Goal: Communication & Community: Answer question/provide support

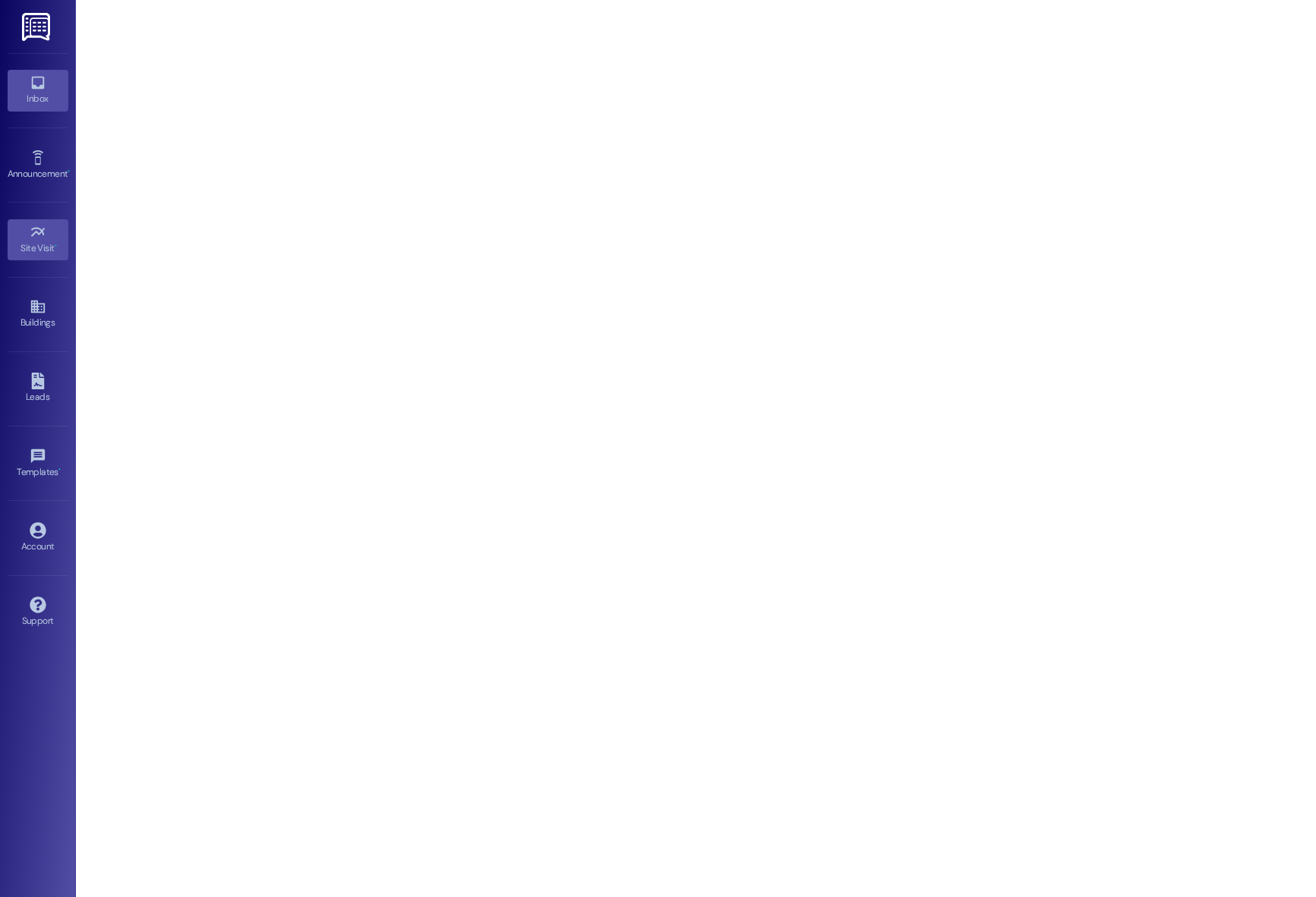
click at [16, 95] on div "Inbox" at bounding box center [37, 98] width 76 height 15
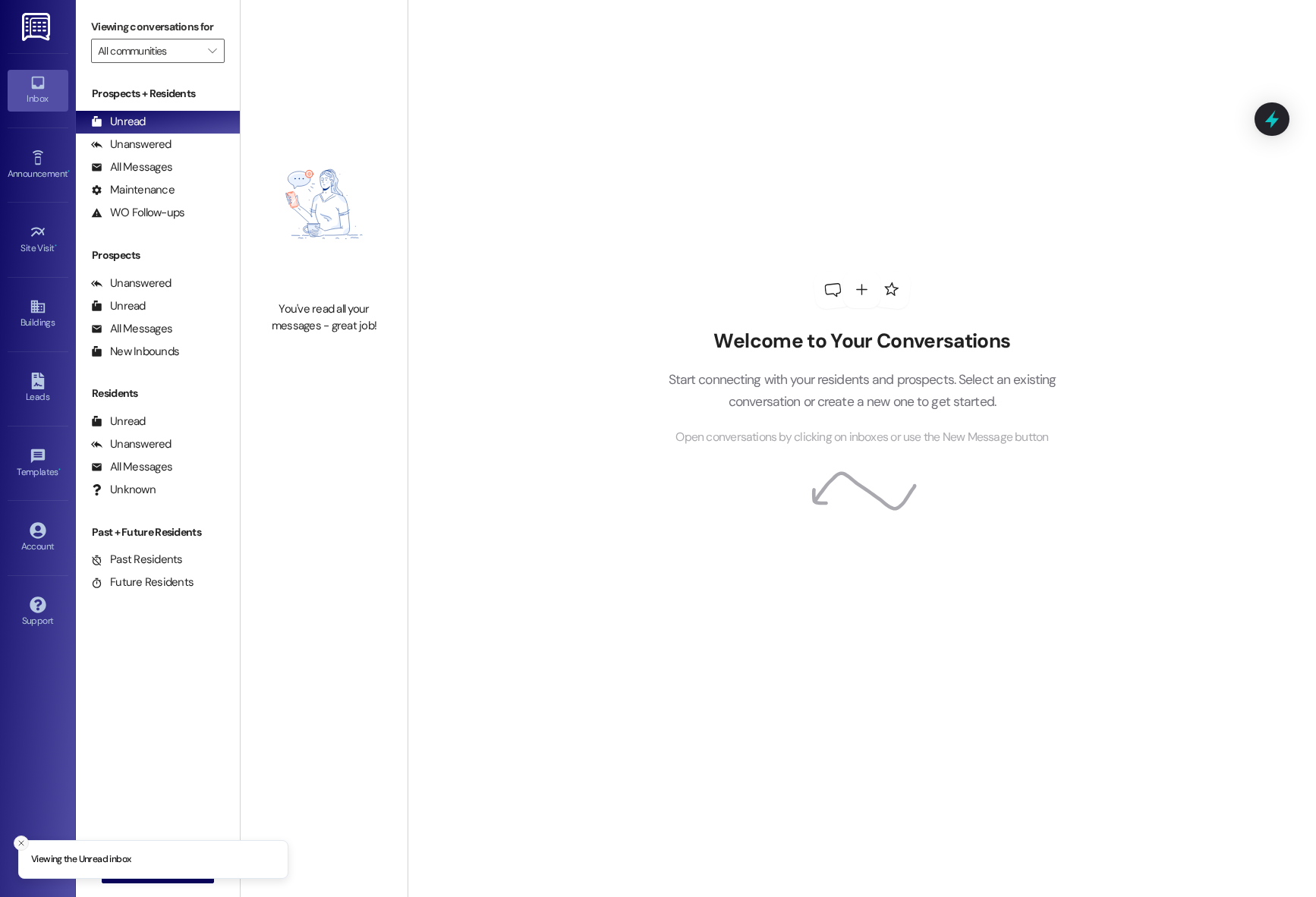
click at [19, 841] on line "Close toast" at bounding box center [21, 843] width 5 height 5
click at [165, 867] on span "New Message" at bounding box center [166, 870] width 62 height 16
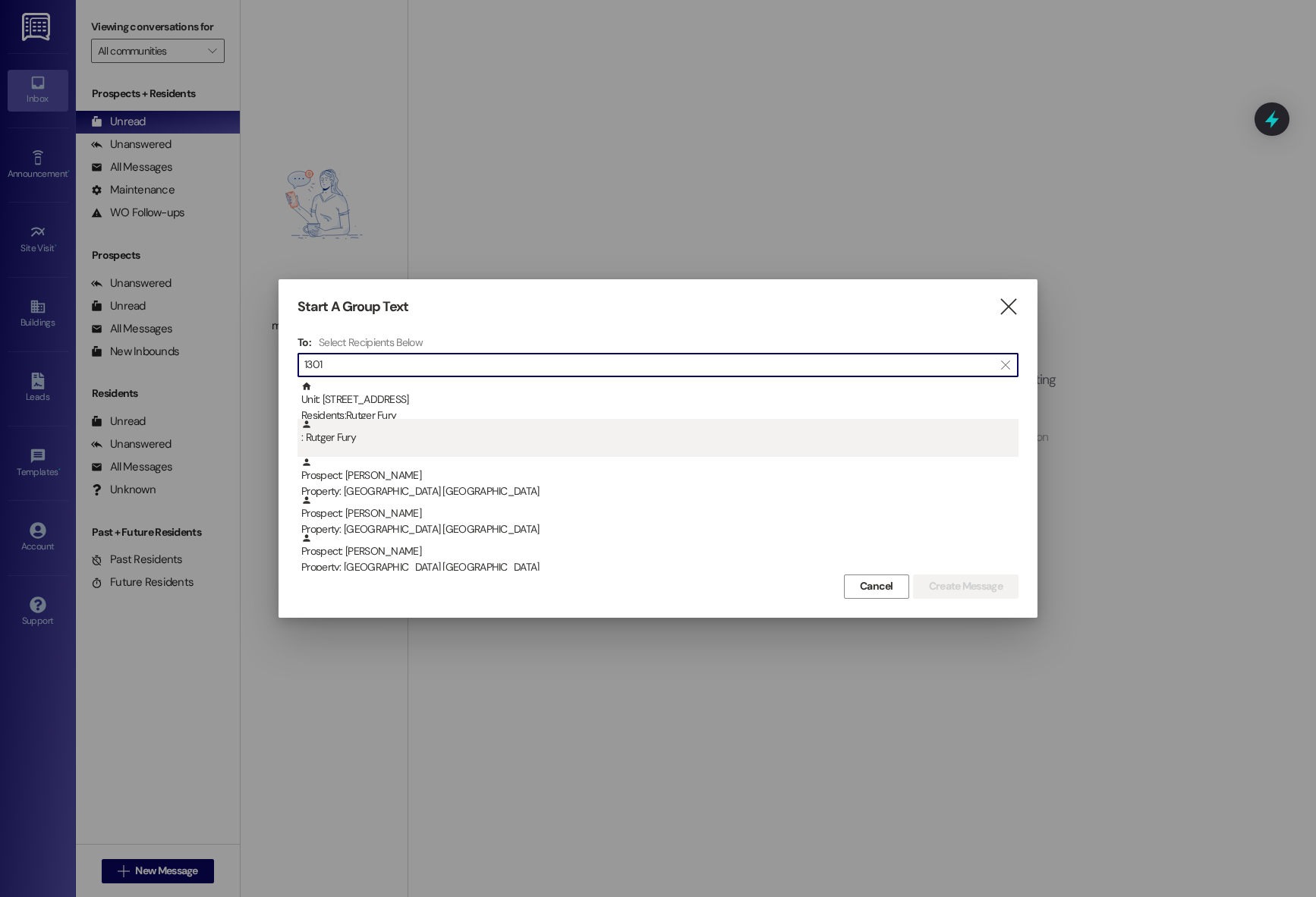
type input "1301"
click at [387, 445] on div ": Rutger Fury" at bounding box center [660, 432] width 718 height 27
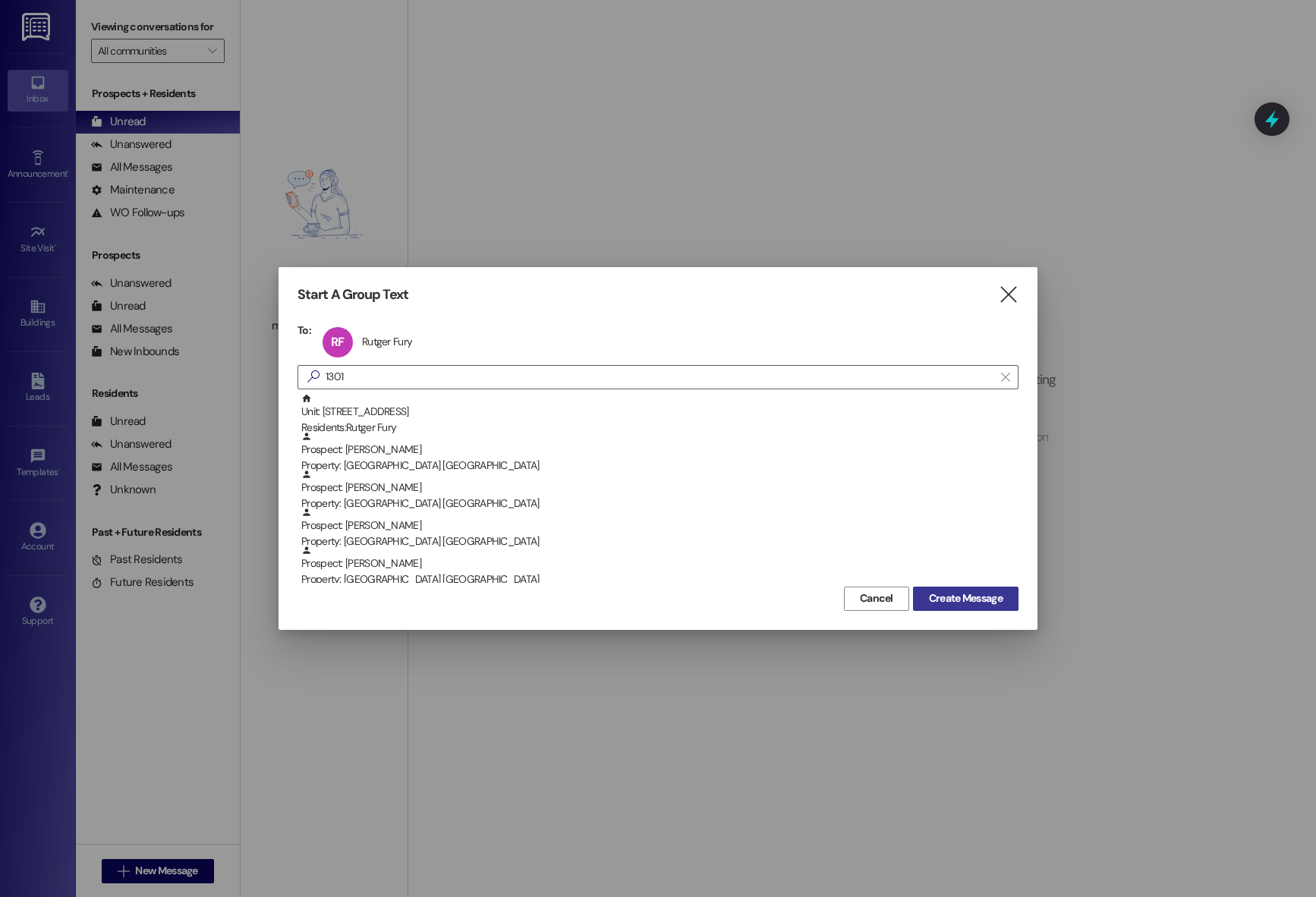
click at [975, 600] on span "Create Message" at bounding box center [966, 598] width 73 height 16
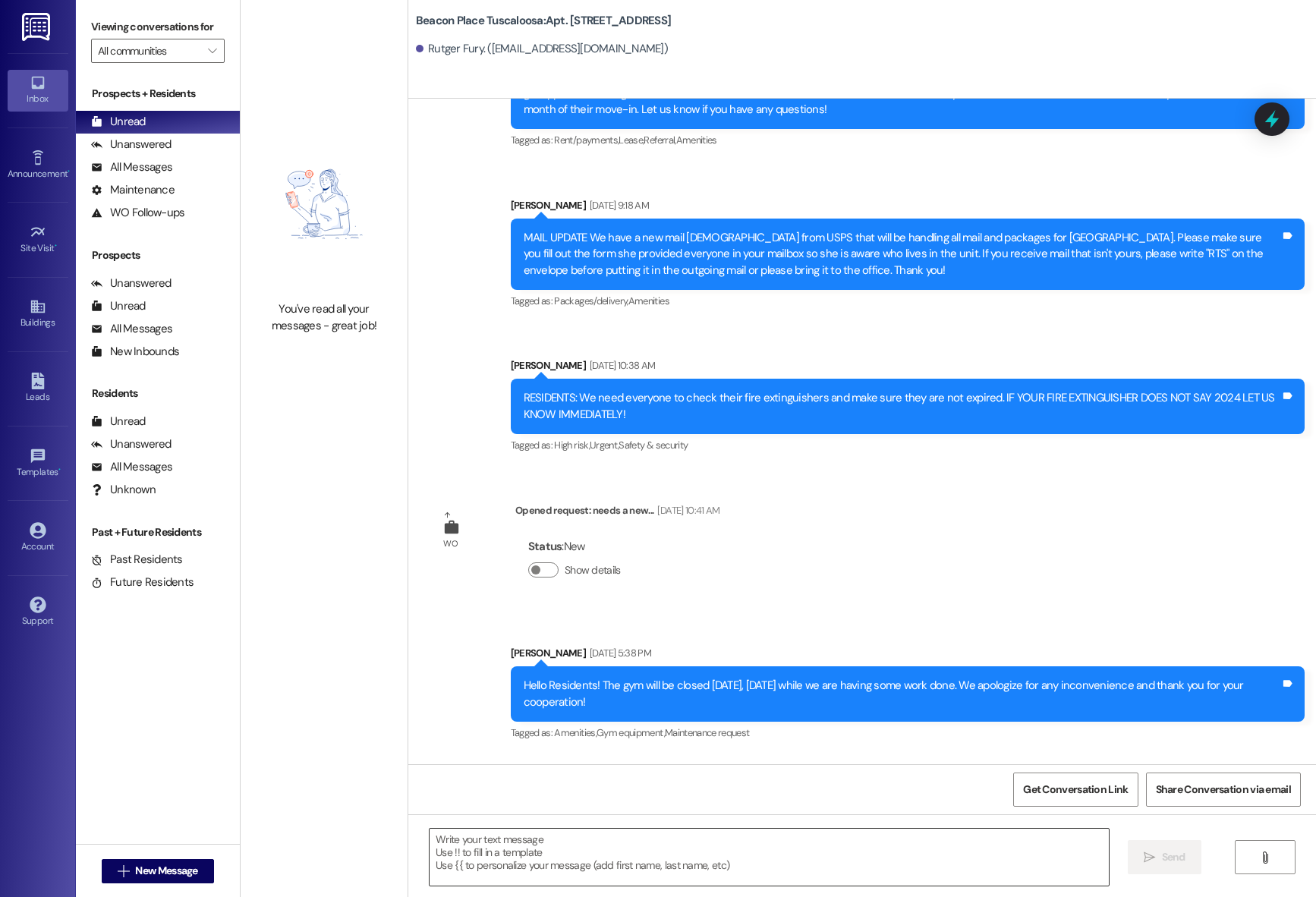
scroll to position [2827, 0]
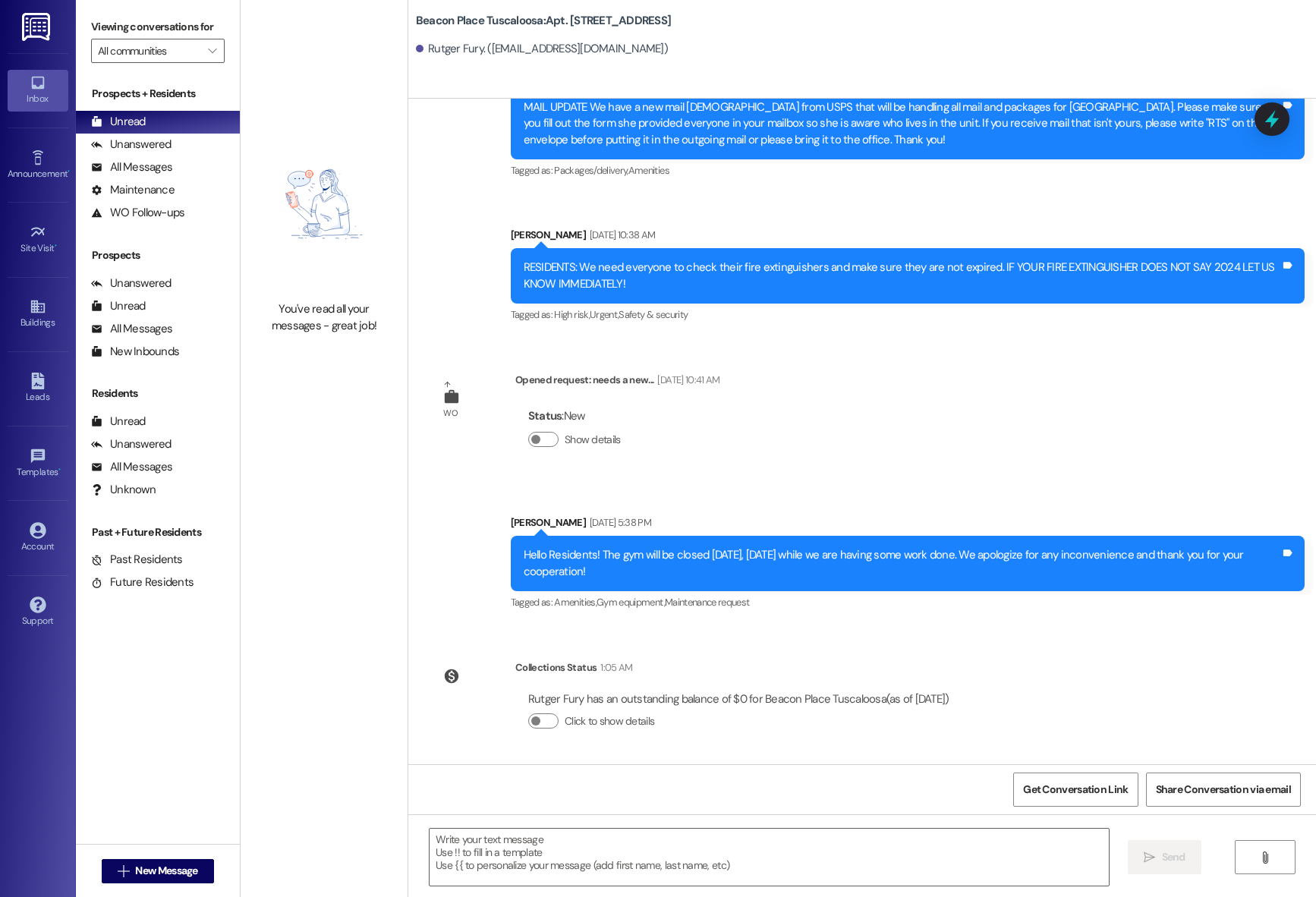
click at [545, 882] on textarea at bounding box center [769, 856] width 679 height 57
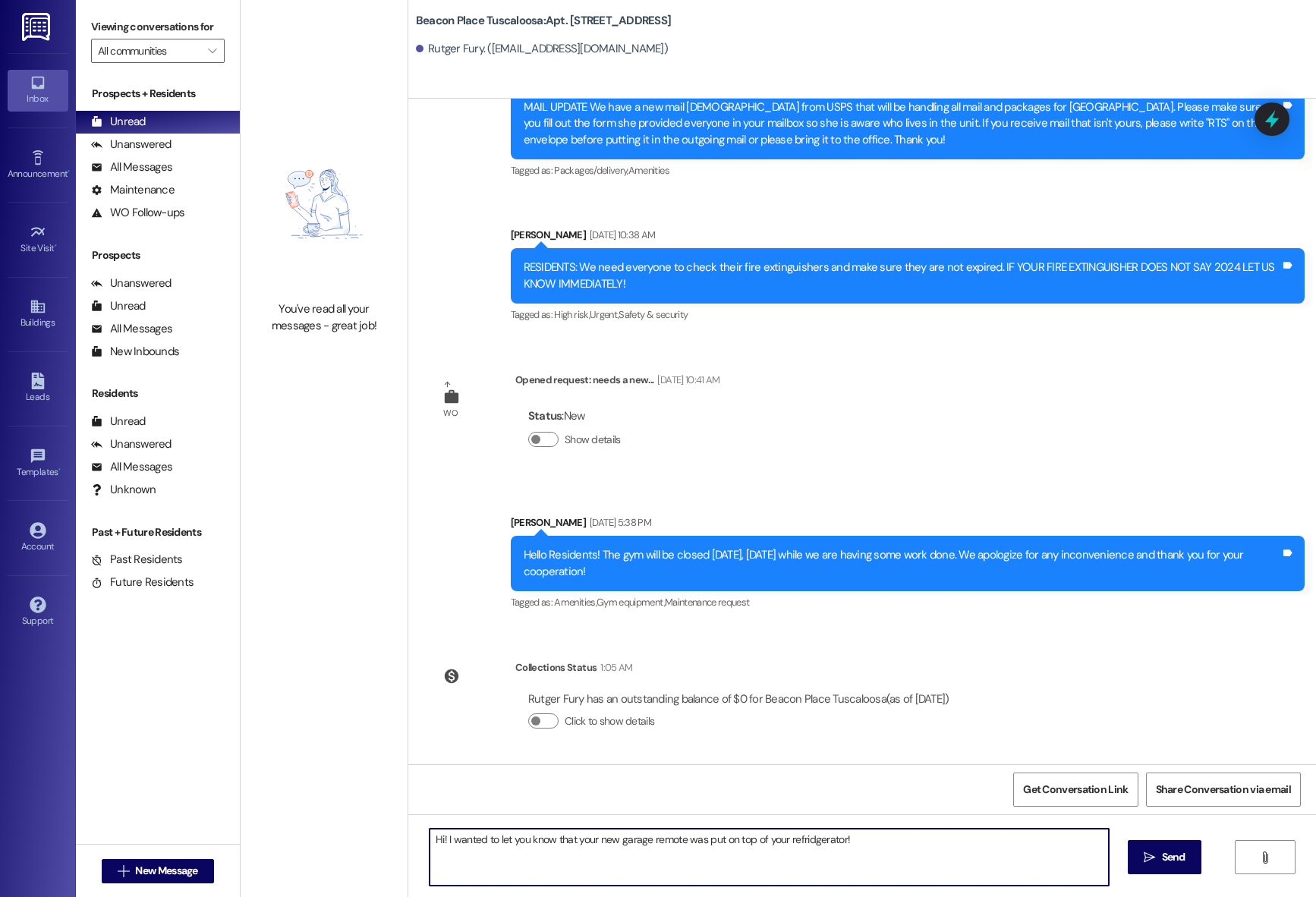
click at [797, 839] on textarea "Hi! I wanted to let you know that your new garage remote was put on top of your…" at bounding box center [769, 856] width 679 height 57
click at [866, 839] on textarea "Hi! I wanted to let you know that your new garage remote was put on top of your…" at bounding box center [769, 856] width 679 height 57
type textarea "Hi! I wanted to let you know that your new garage remote was put on top of your…"
click at [1147, 856] on icon "" at bounding box center [1150, 858] width 12 height 12
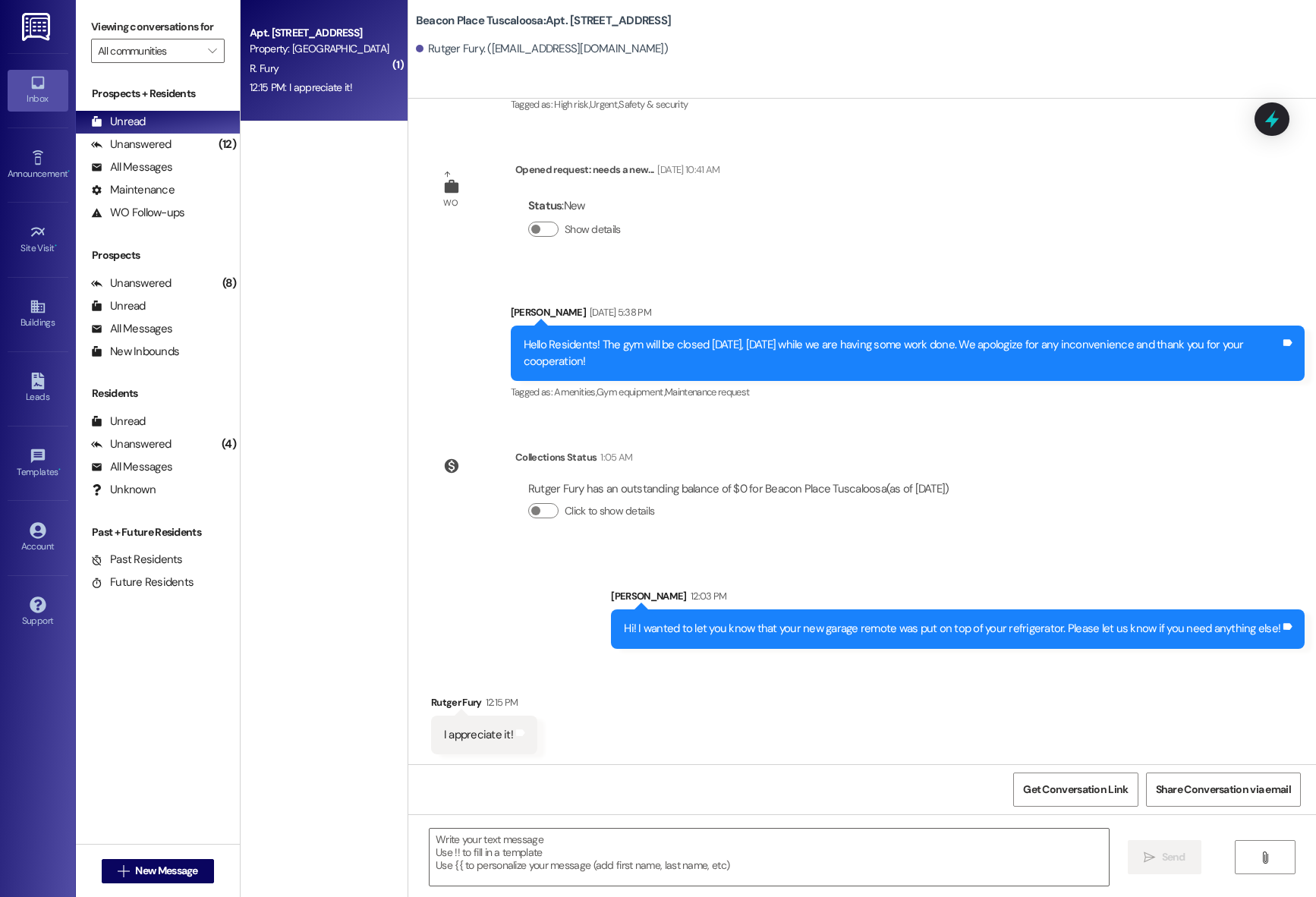
scroll to position [3038, 0]
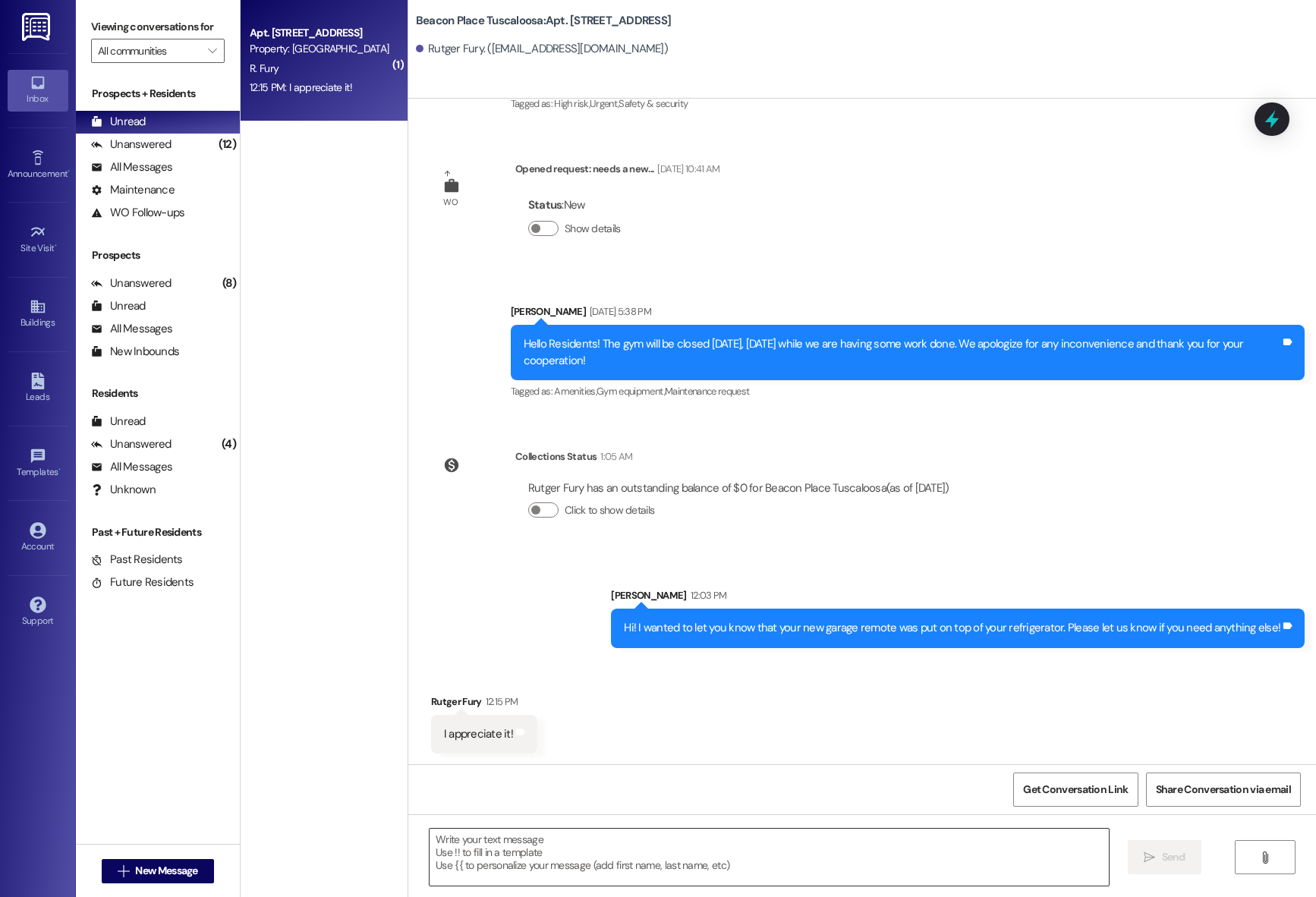
click at [628, 845] on textarea at bounding box center [769, 856] width 679 height 57
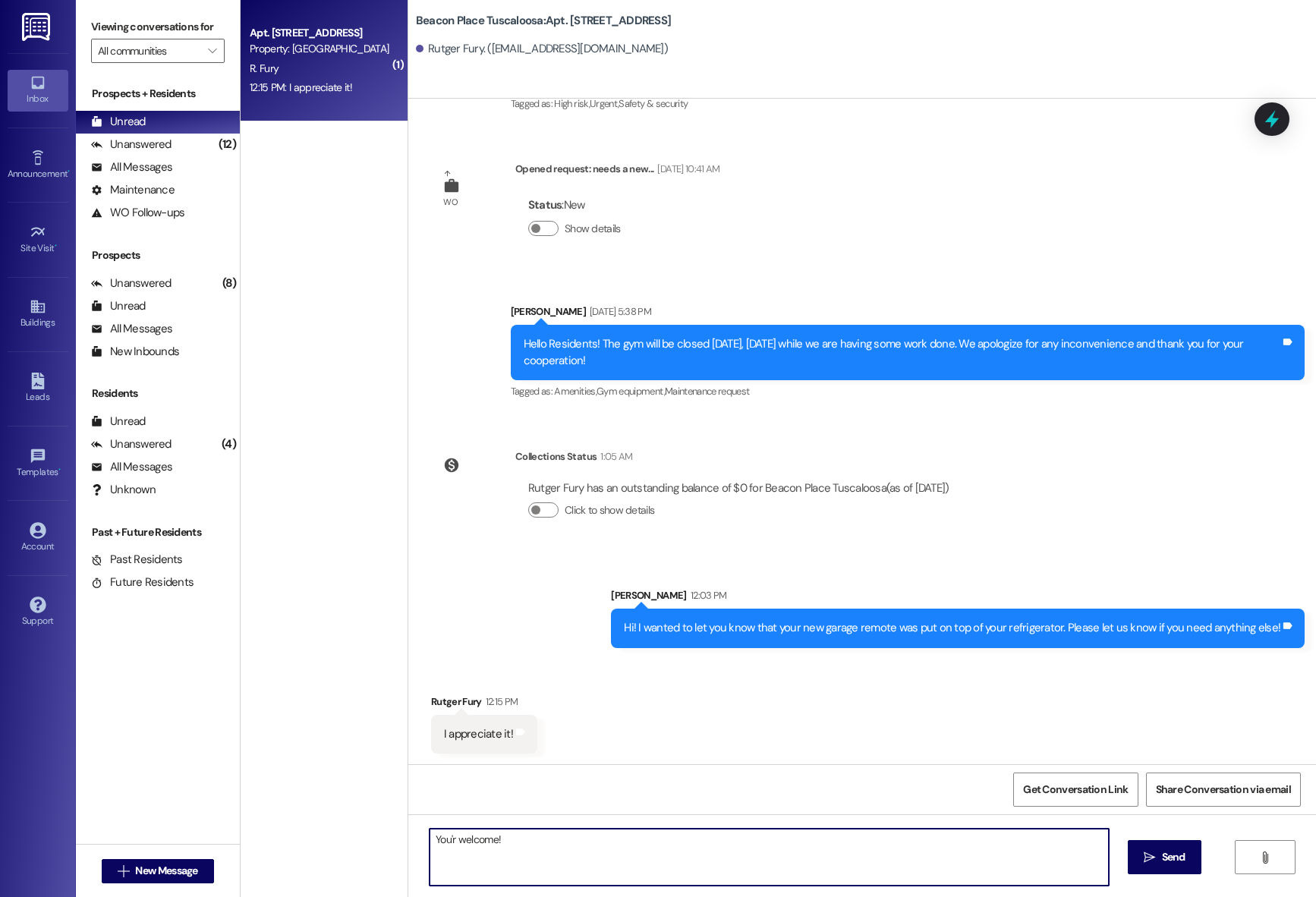
type textarea "You're welcome!"
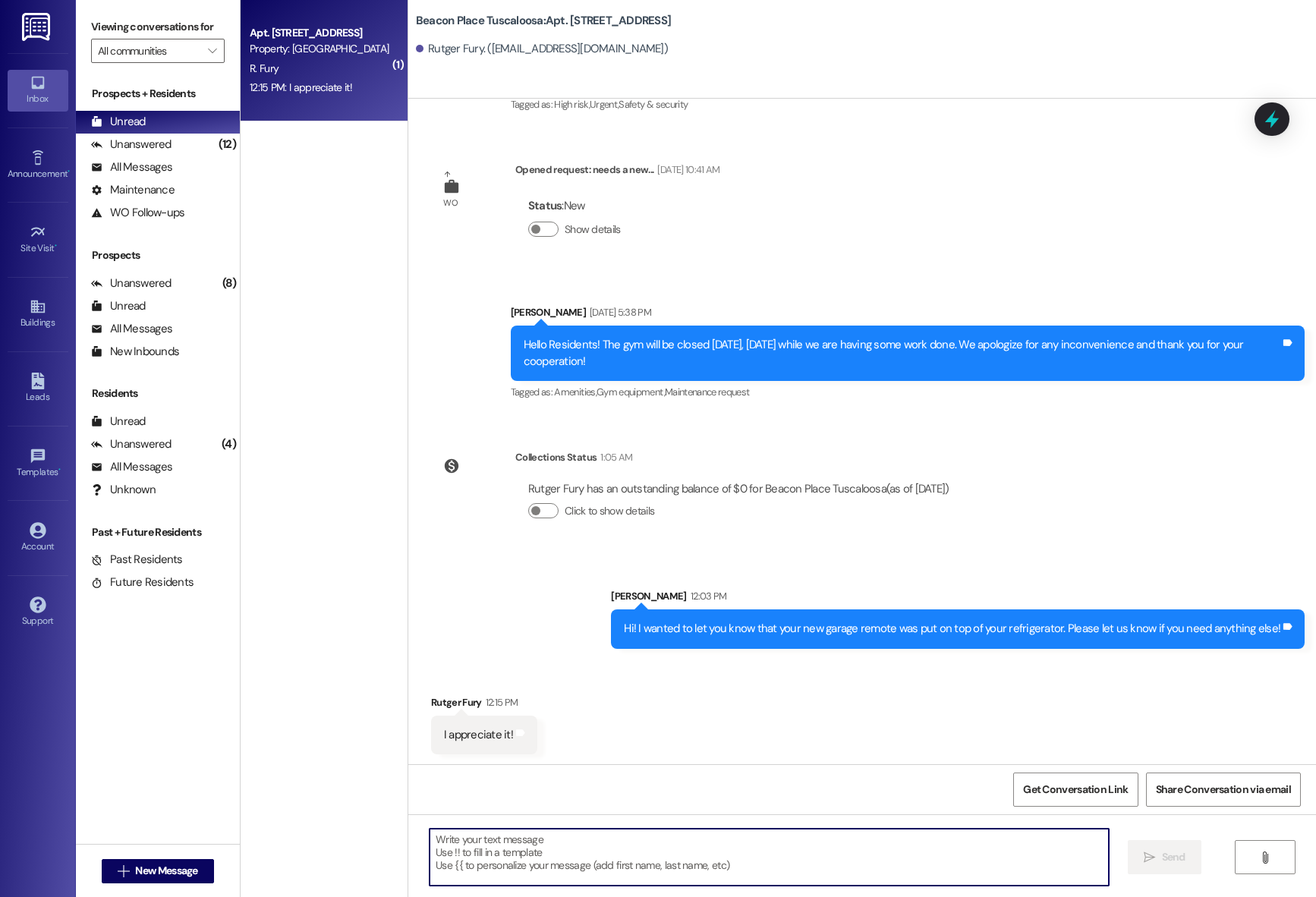
scroll to position [3144, 0]
